Goal: Information Seeking & Learning: Learn about a topic

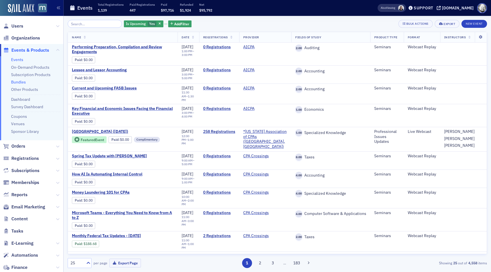
click at [19, 83] on link "Bundles" at bounding box center [18, 81] width 15 height 5
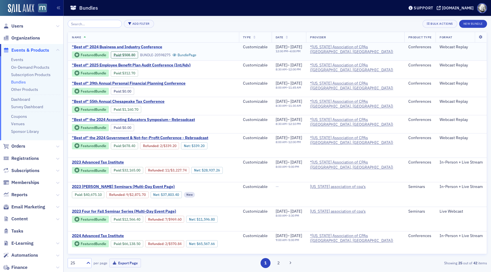
click at [151, 45] on span ""Best of" 2024 Business and Industry Conference" at bounding box center [119, 47] width 95 height 5
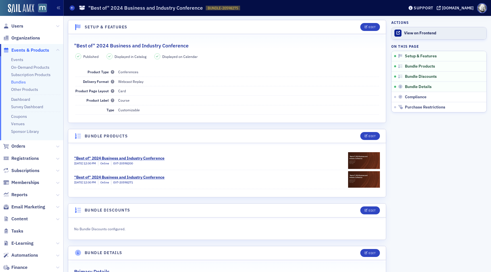
click at [423, 30] on link "View on Frontend" at bounding box center [438, 33] width 95 height 12
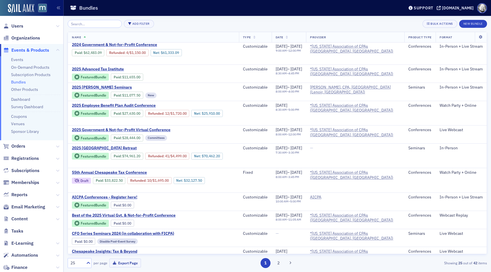
scroll to position [321, 0]
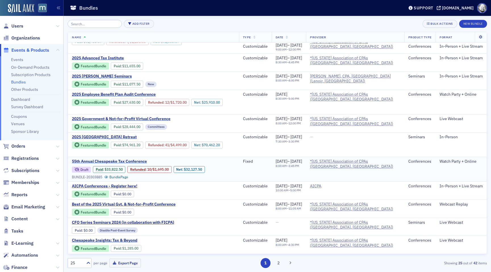
click at [133, 161] on span "55th Annual Chesapeake Tax Conference" at bounding box center [119, 161] width 95 height 5
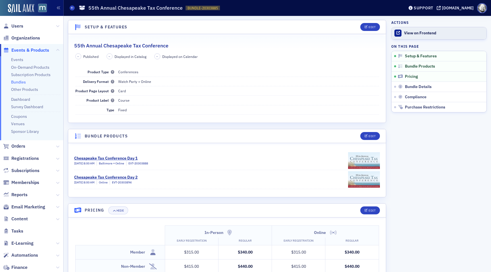
click at [428, 31] on div "View on Frontend" at bounding box center [443, 33] width 79 height 5
